Goal: Task Accomplishment & Management: Manage account settings

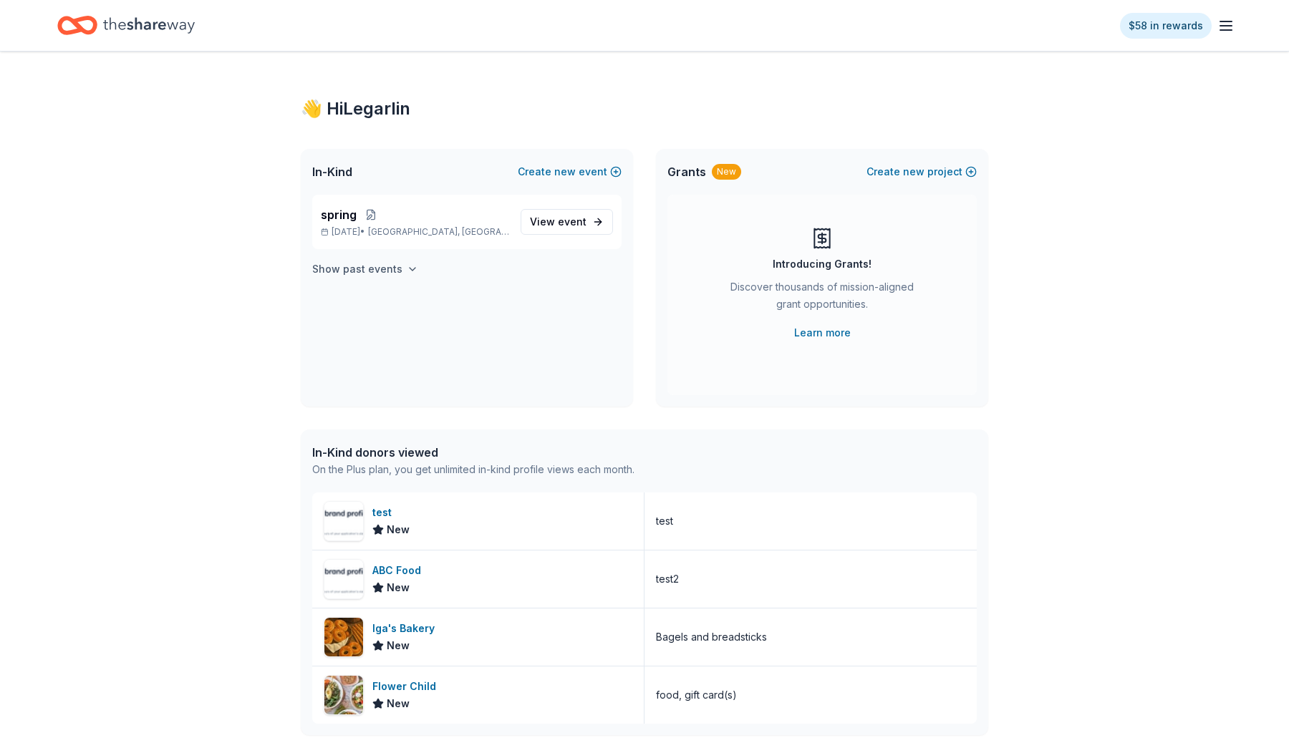
click at [407, 269] on icon "button" at bounding box center [412, 269] width 11 height 11
click at [1229, 30] on line "button" at bounding box center [1225, 30] width 11 height 0
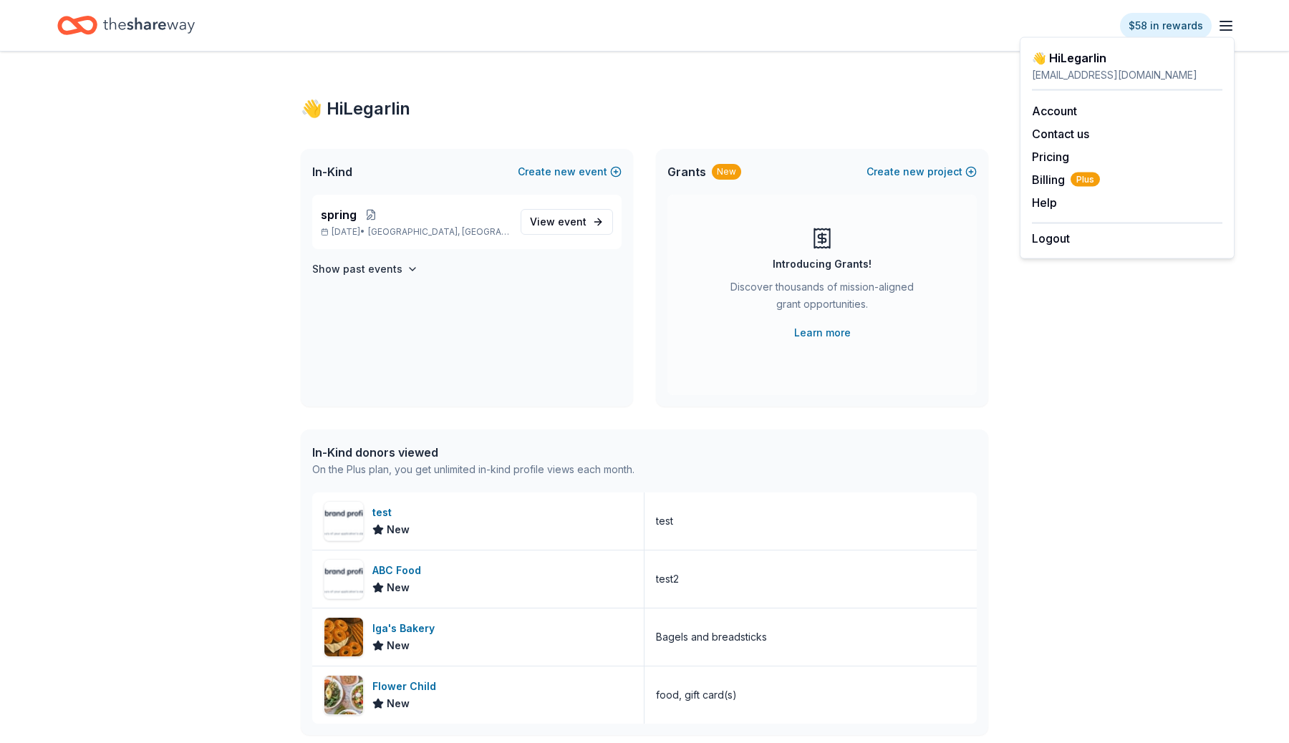
click at [743, 46] on div "$58 in rewards" at bounding box center [644, 25] width 1289 height 51
click at [1229, 24] on icon "button" at bounding box center [1225, 25] width 17 height 17
click at [1042, 236] on button "Logout" at bounding box center [1051, 238] width 38 height 17
